Goal: Check status: Check status

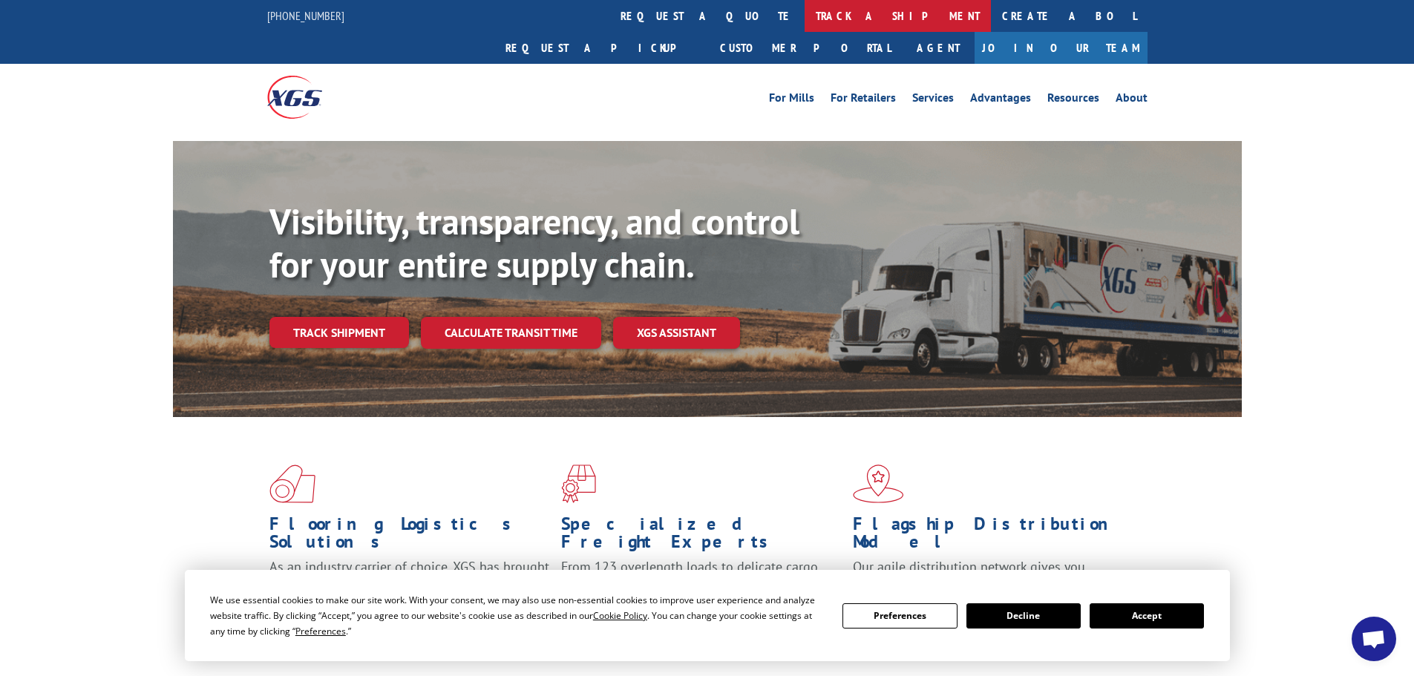
click at [805, 23] on link "track a shipment" at bounding box center [898, 16] width 186 height 32
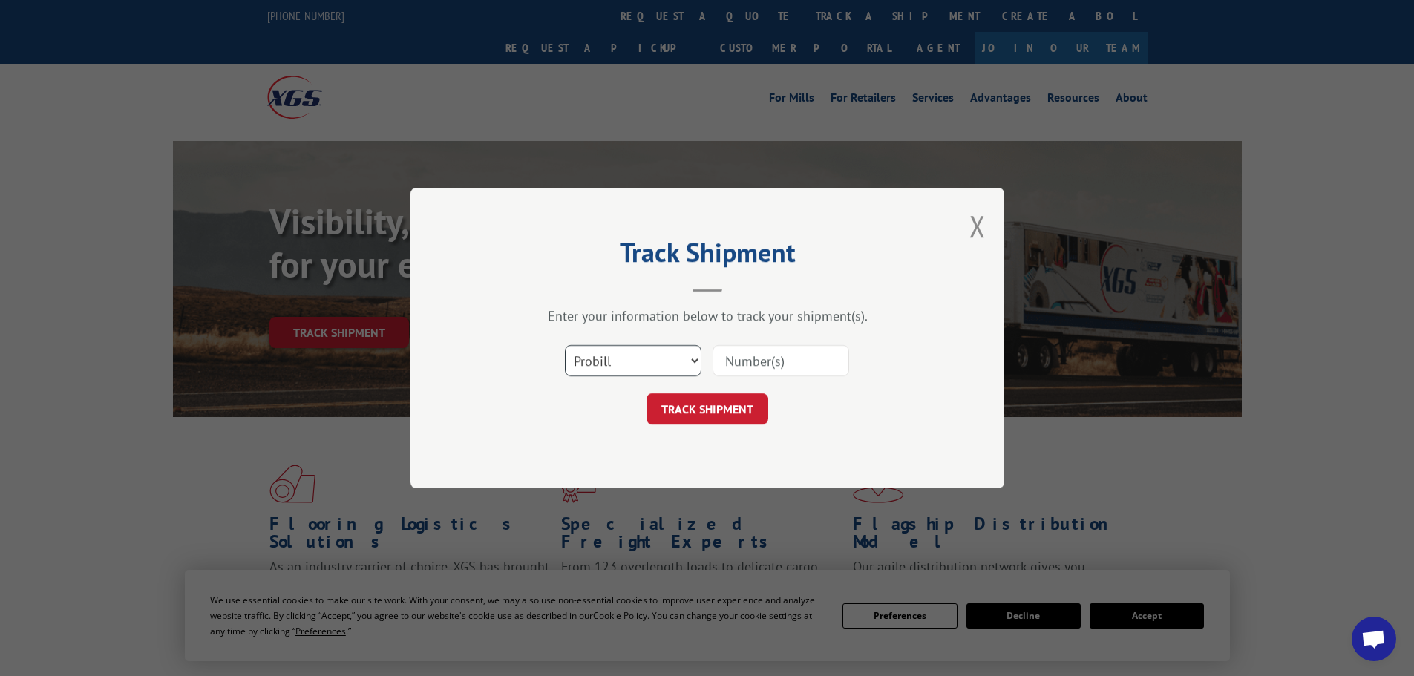
click at [586, 363] on select "Select category... Probill BOL PO" at bounding box center [633, 360] width 137 height 31
select select "po"
click at [565, 345] on select "Select category... Probill BOL PO" at bounding box center [633, 360] width 137 height 31
click at [786, 360] on input at bounding box center [781, 360] width 137 height 31
paste input "12537308"
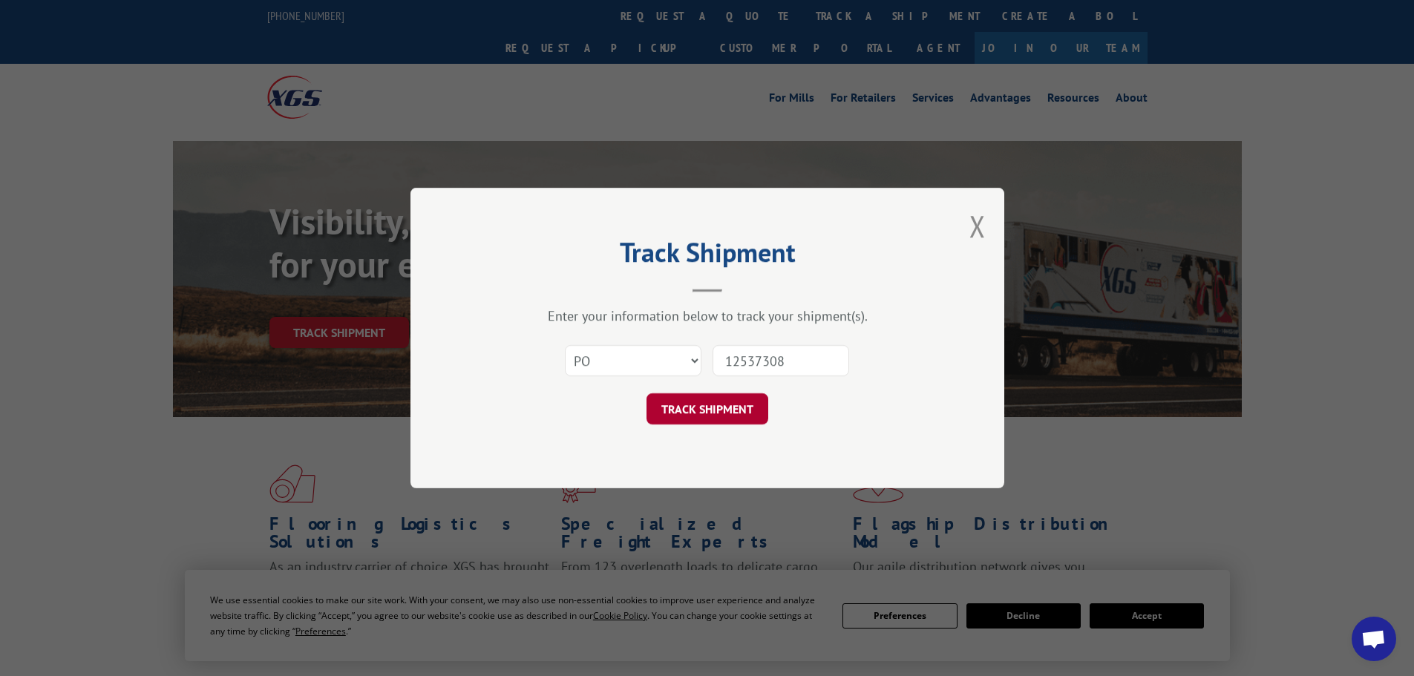
type input "12537308"
click at [702, 417] on button "TRACK SHIPMENT" at bounding box center [708, 409] width 122 height 31
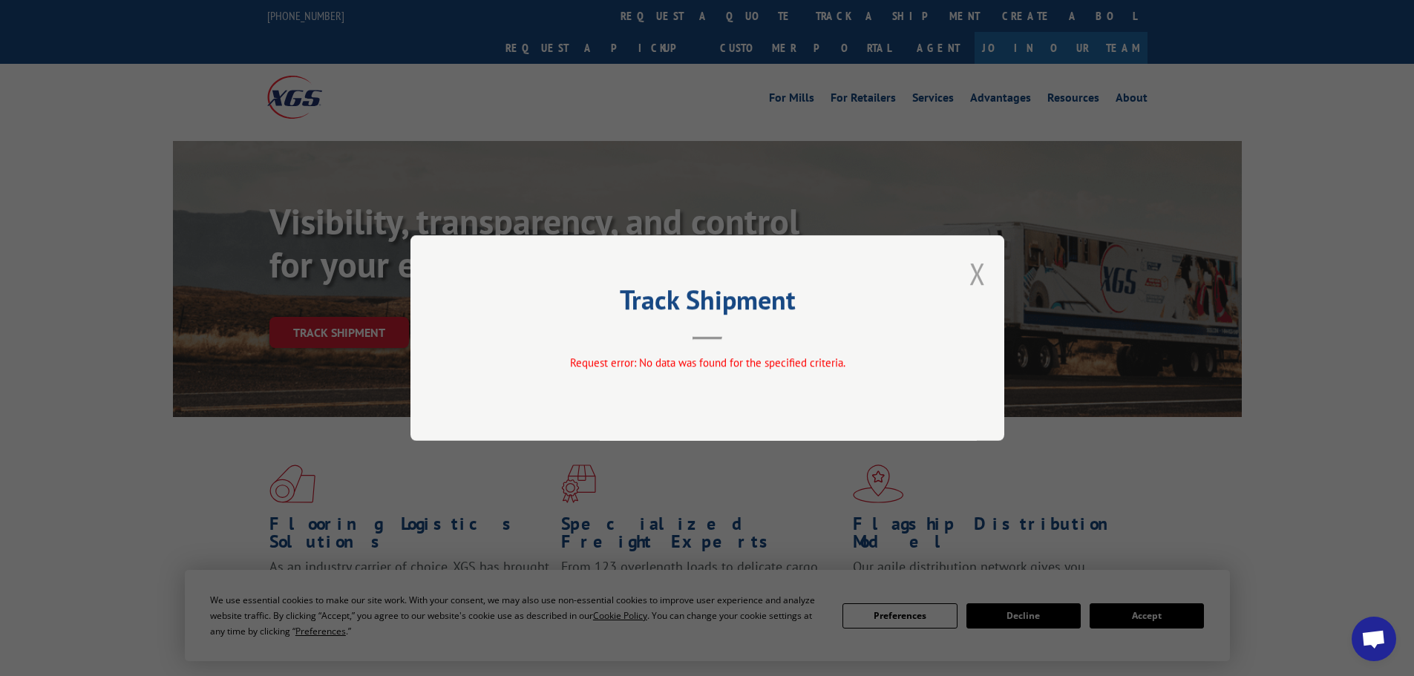
click at [979, 278] on button "Close modal" at bounding box center [978, 273] width 16 height 39
